Goal: Navigation & Orientation: Find specific page/section

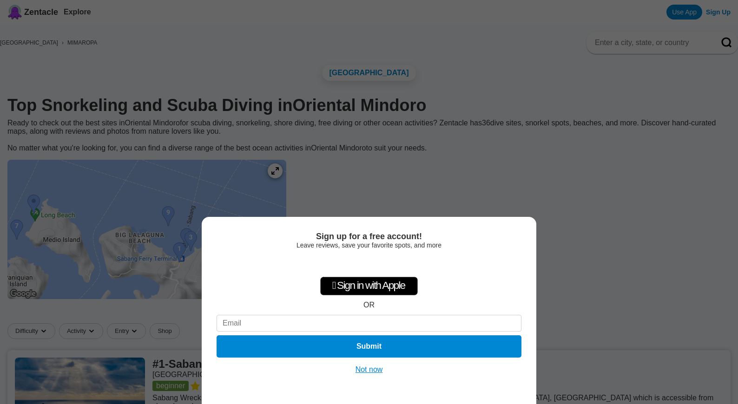
click at [483, 180] on div "Sign up for a free account! Leave reviews, save your favorite spots, and more …" at bounding box center [369, 202] width 738 height 404
click at [365, 369] on button "Not now" at bounding box center [369, 369] width 33 height 9
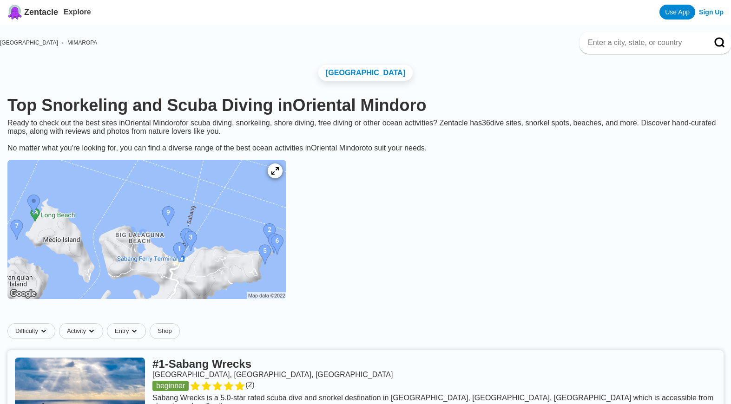
click at [279, 176] on icon at bounding box center [275, 171] width 9 height 9
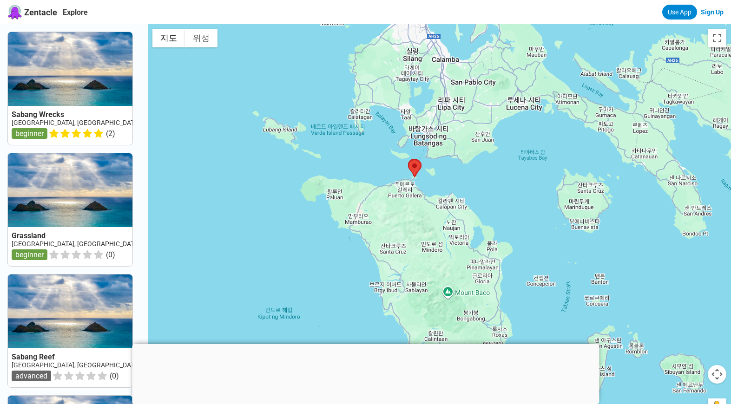
drag, startPoint x: 496, startPoint y: 225, endPoint x: 470, endPoint y: 171, distance: 59.7
click at [470, 171] on div at bounding box center [439, 226] width 583 height 404
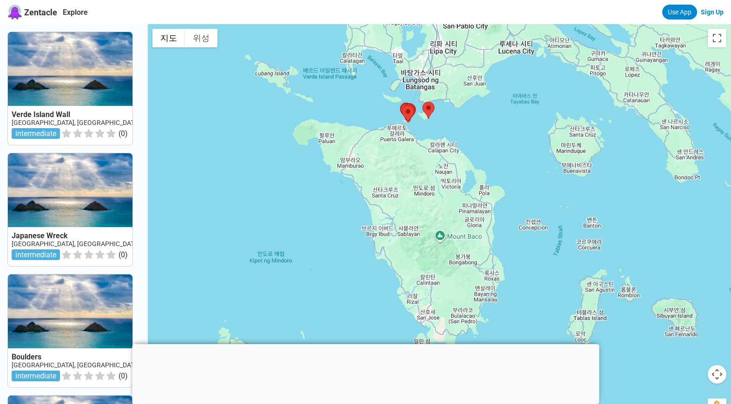
drag, startPoint x: 430, startPoint y: 275, endPoint x: 422, endPoint y: 215, distance: 60.5
click at [422, 215] on div at bounding box center [439, 226] width 583 height 404
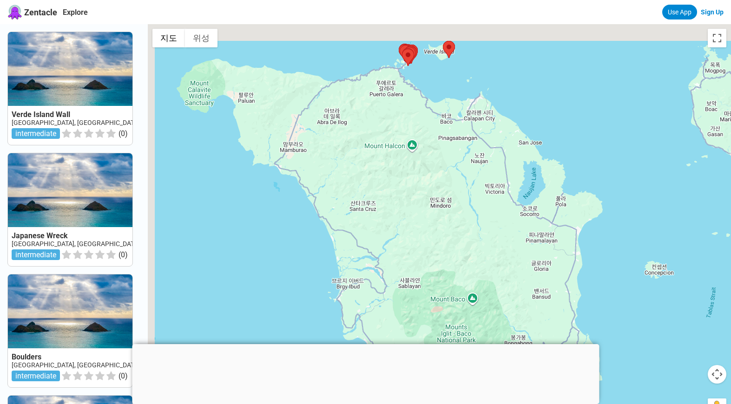
drag, startPoint x: 378, startPoint y: 222, endPoint x: 457, endPoint y: 267, distance: 90.2
click at [459, 271] on div at bounding box center [439, 226] width 583 height 404
